Goal: Task Accomplishment & Management: Use online tool/utility

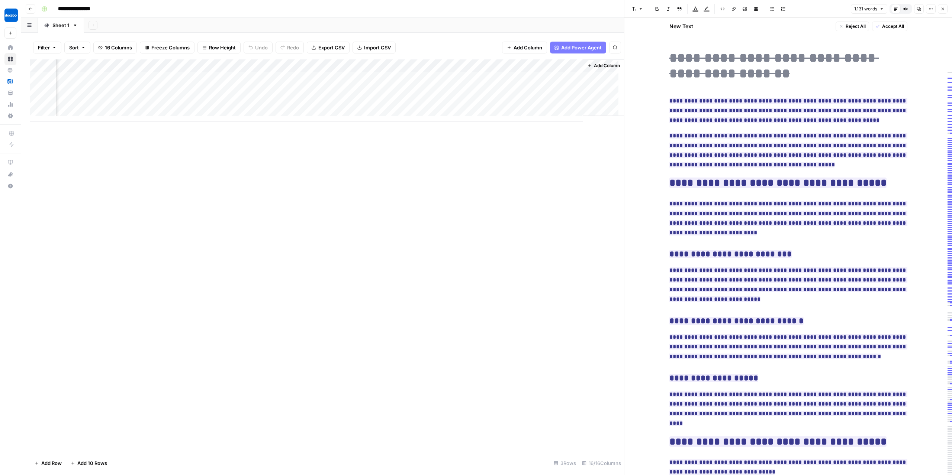
click at [767, 151] on span "**********" at bounding box center [788, 150] width 238 height 39
click at [535, 104] on div "Add Column" at bounding box center [327, 90] width 594 height 62
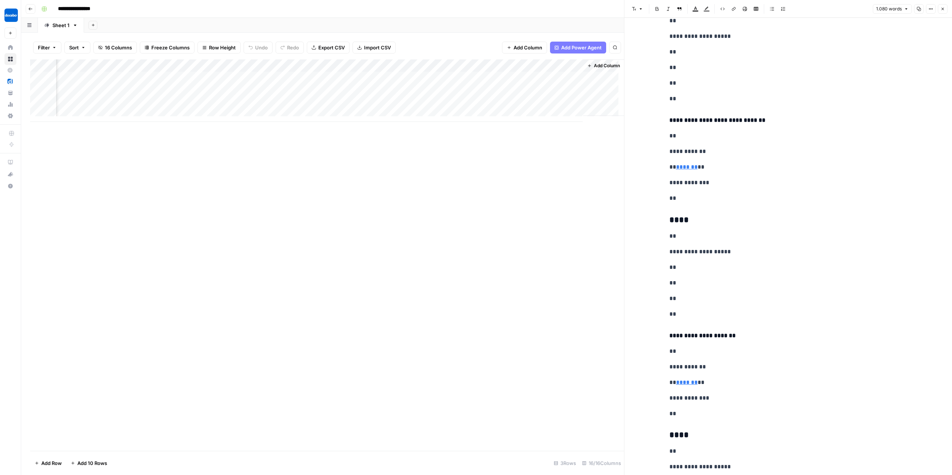
scroll to position [2045, 0]
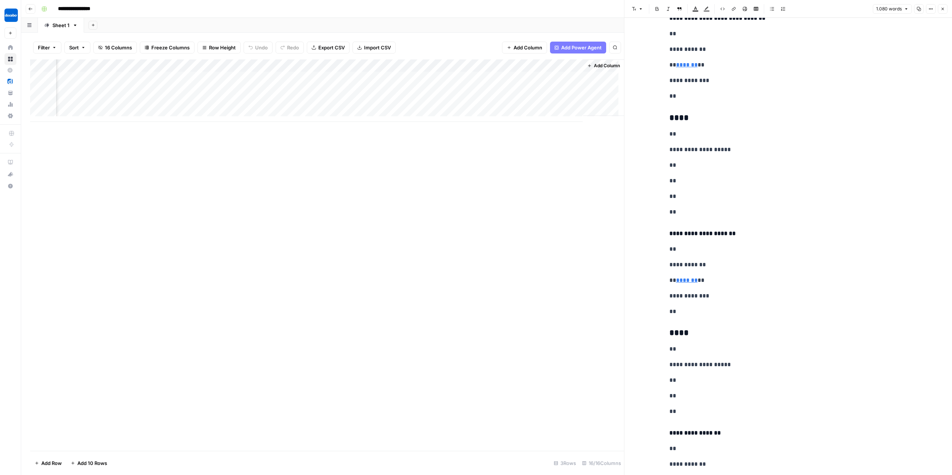
click at [940, 9] on button "Close" at bounding box center [943, 9] width 10 height 10
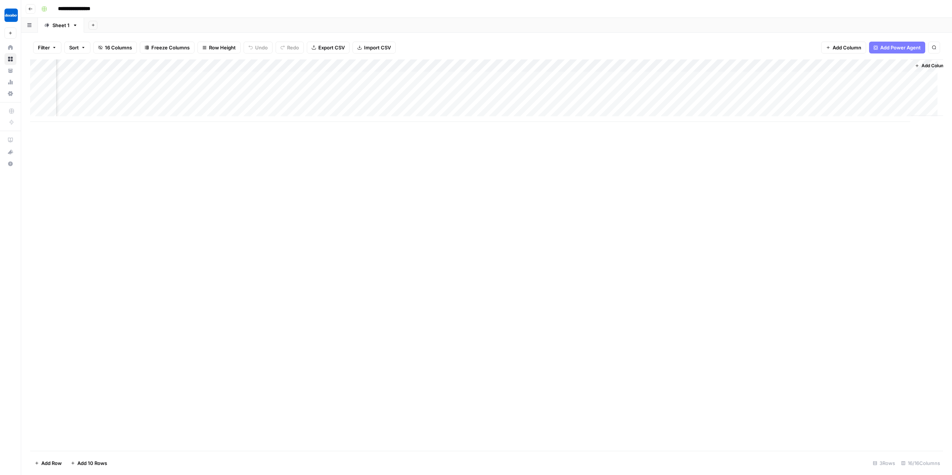
scroll to position [0, 474]
click at [656, 124] on div "Add Column" at bounding box center [486, 255] width 913 height 392
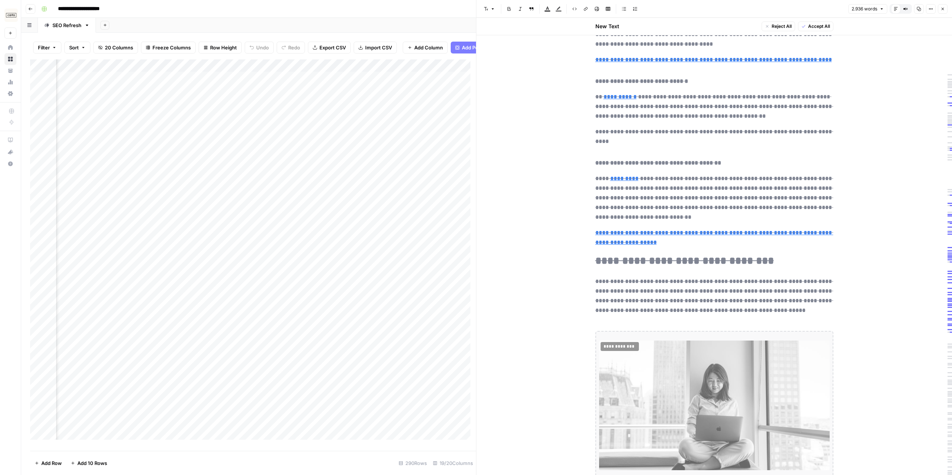
scroll to position [4251, 0]
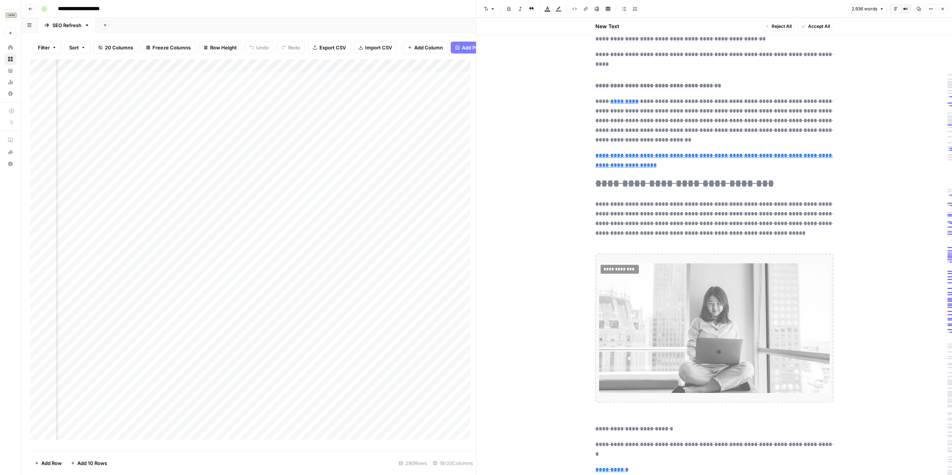
click at [941, 10] on icon "button" at bounding box center [942, 9] width 4 height 4
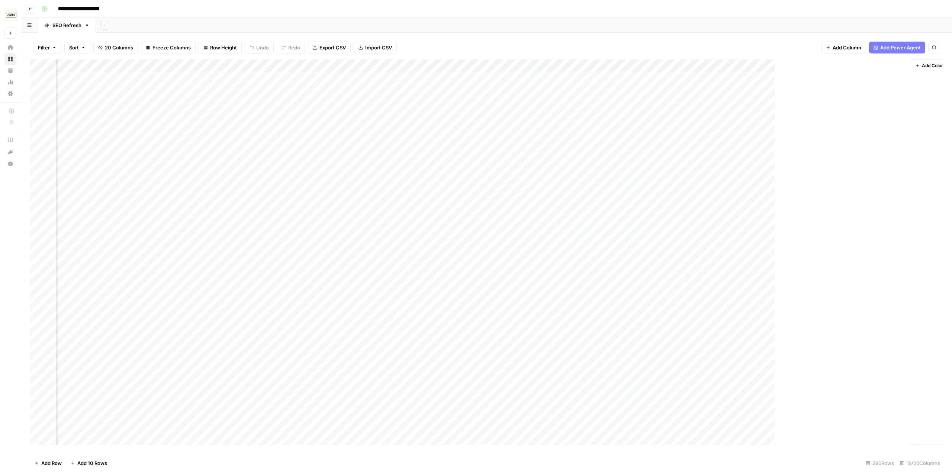
scroll to position [0, 629]
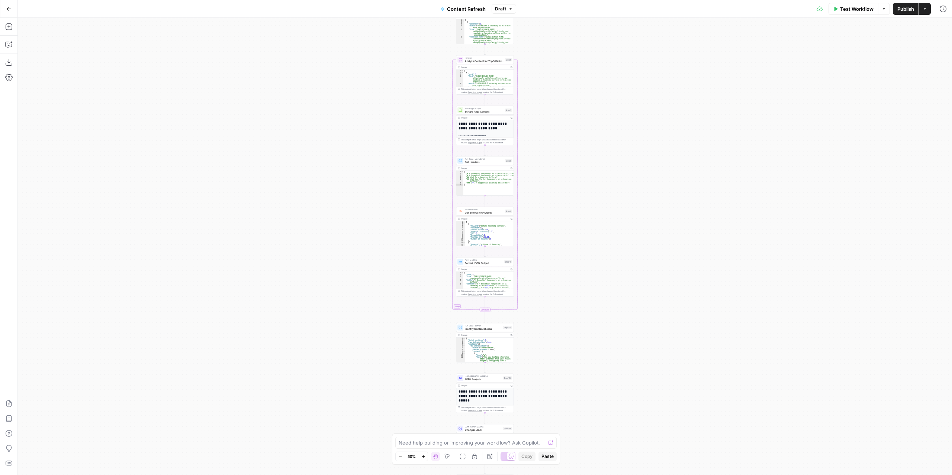
click at [332, 52] on div "Workflow Set Inputs Inputs Power Agent Identify target keywords Step 148 Output…" at bounding box center [485, 247] width 934 height 458
